Goal: Information Seeking & Learning: Learn about a topic

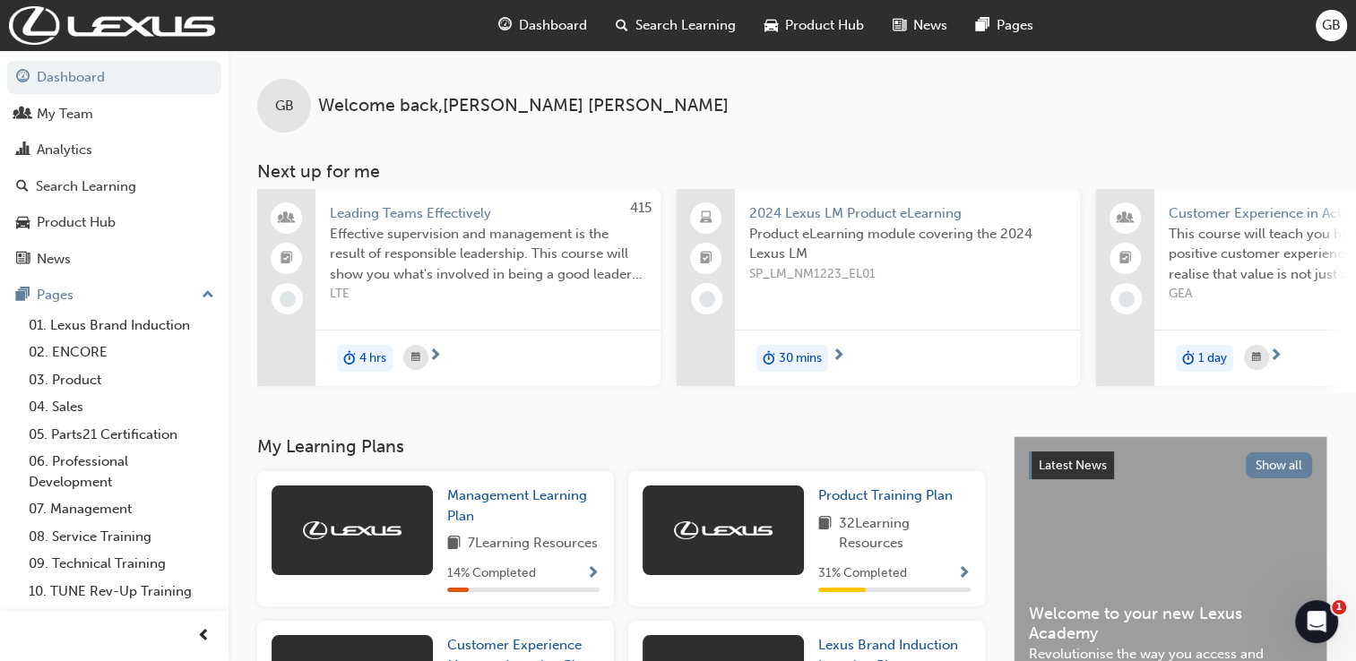
scroll to position [23, 0]
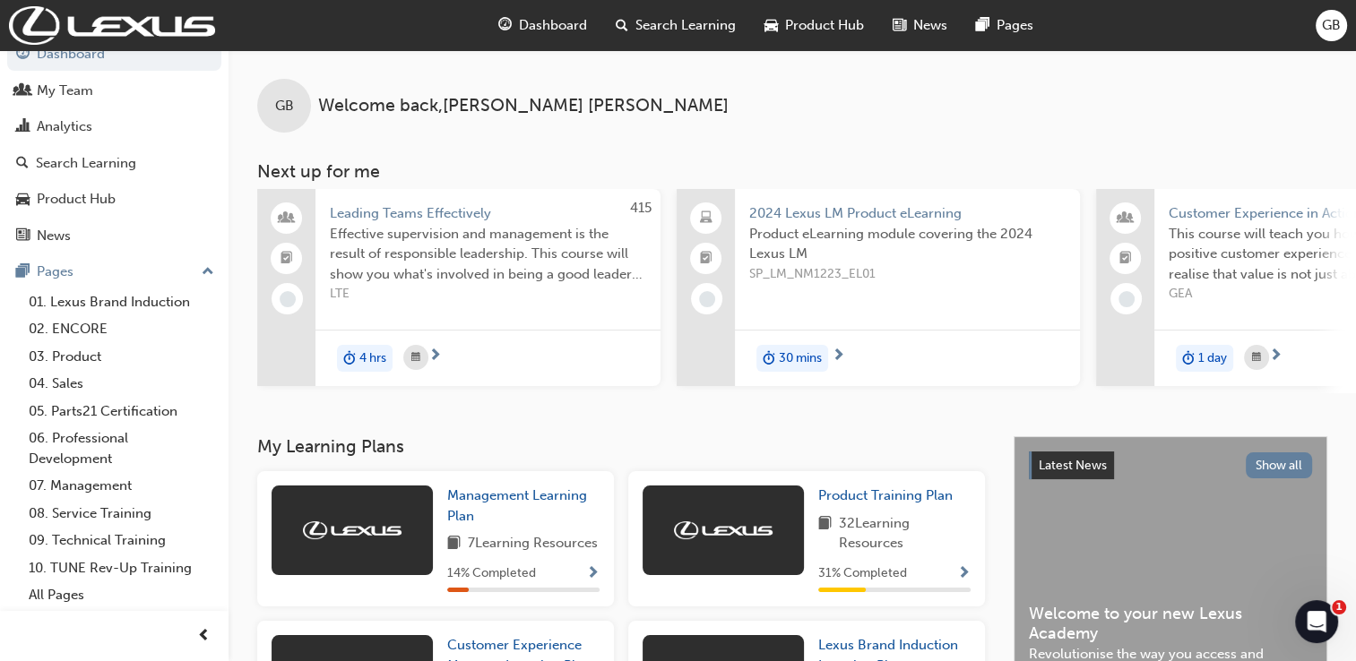
drag, startPoint x: 221, startPoint y: 363, endPoint x: 250, endPoint y: 400, distance: 46.6
click at [250, 400] on div "GB Welcome back , [PERSON_NAME] Next up for me 415 Leading Teams Effectively Ef…" at bounding box center [791, 243] width 1127 height 386
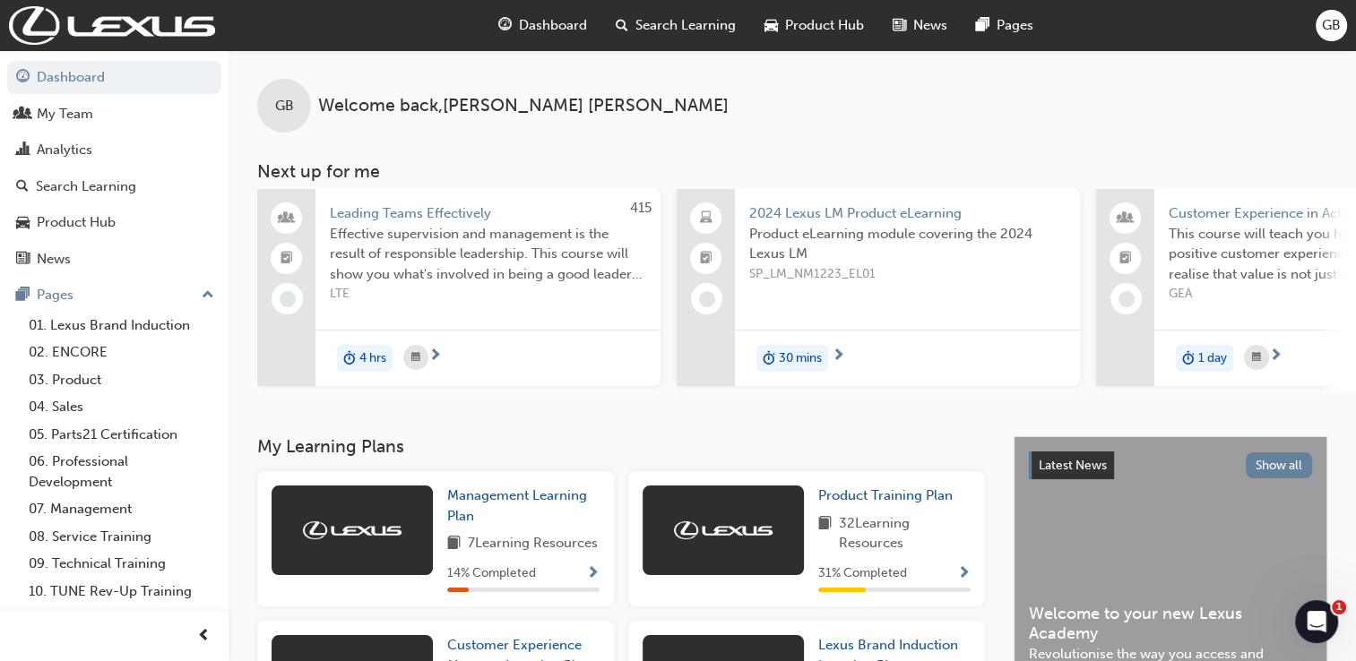
click at [616, 27] on span "search-icon" at bounding box center [622, 25] width 13 height 22
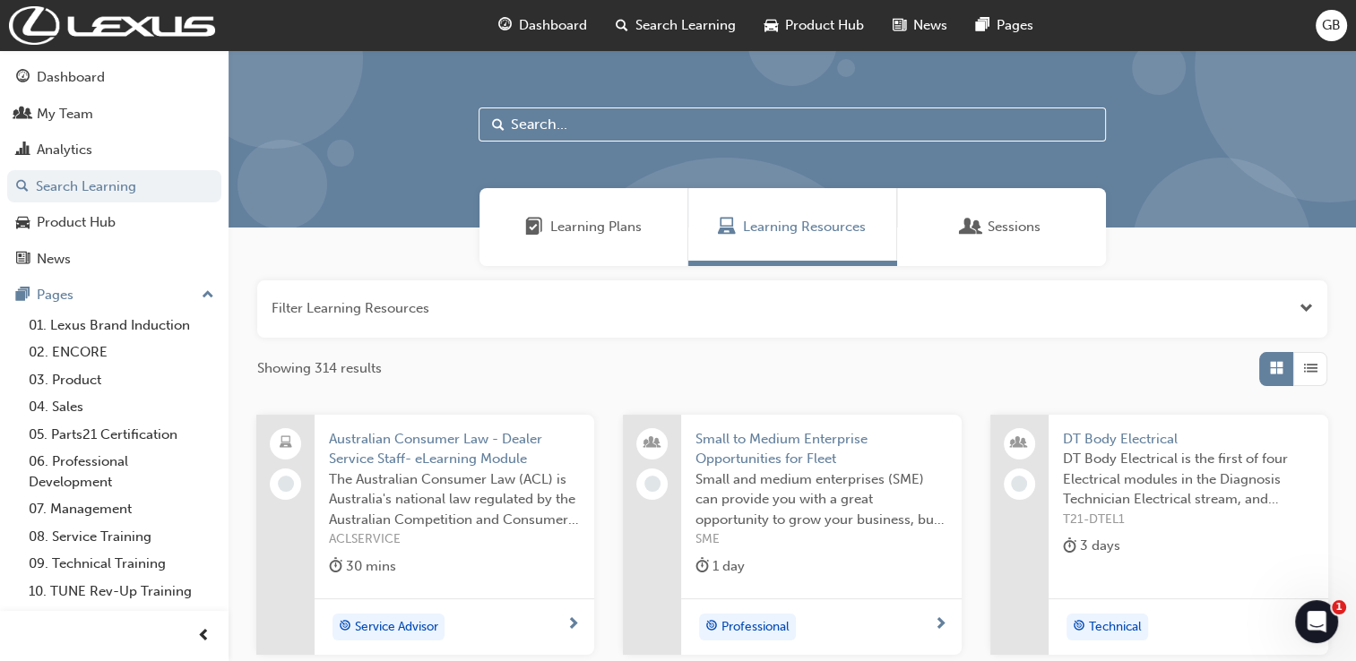
click at [632, 127] on input "text" at bounding box center [791, 125] width 627 height 34
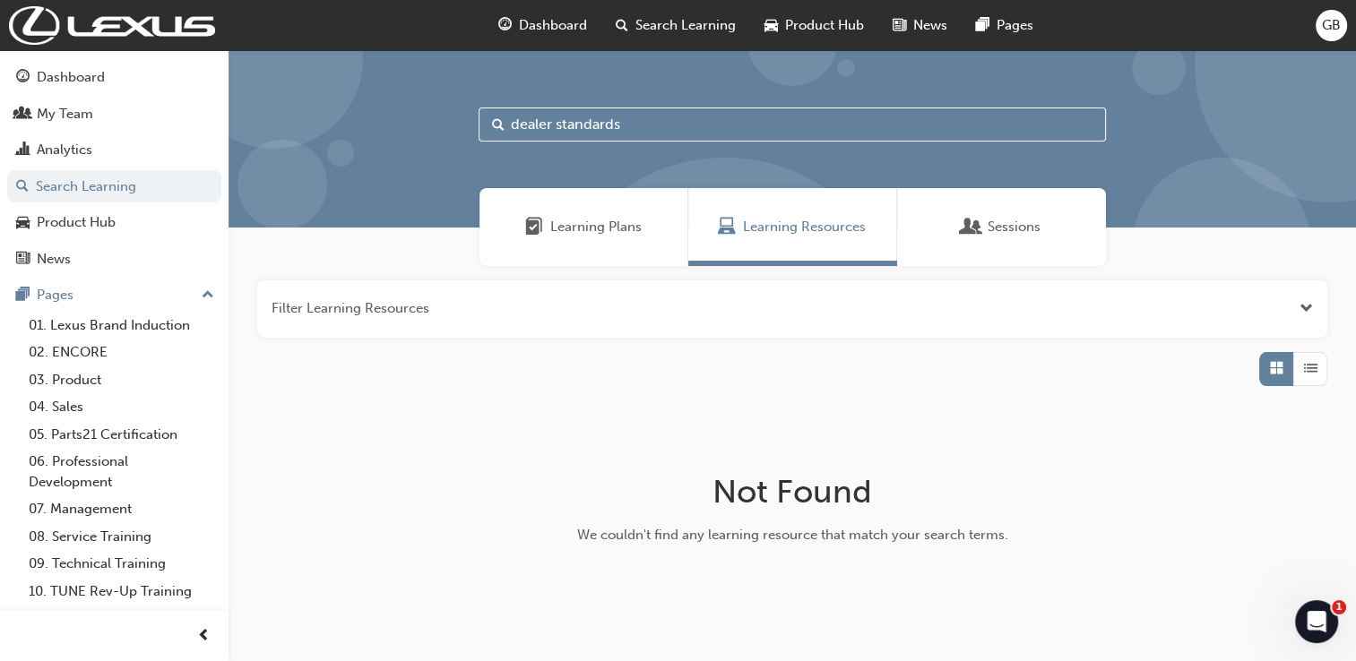
type input "dealer standards"
